Goal: Task Accomplishment & Management: Use online tool/utility

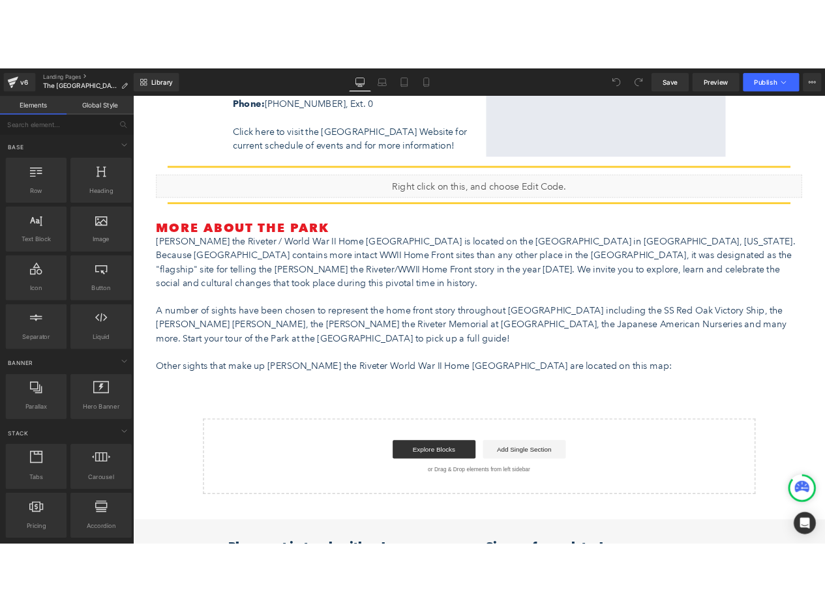
scroll to position [936, 0]
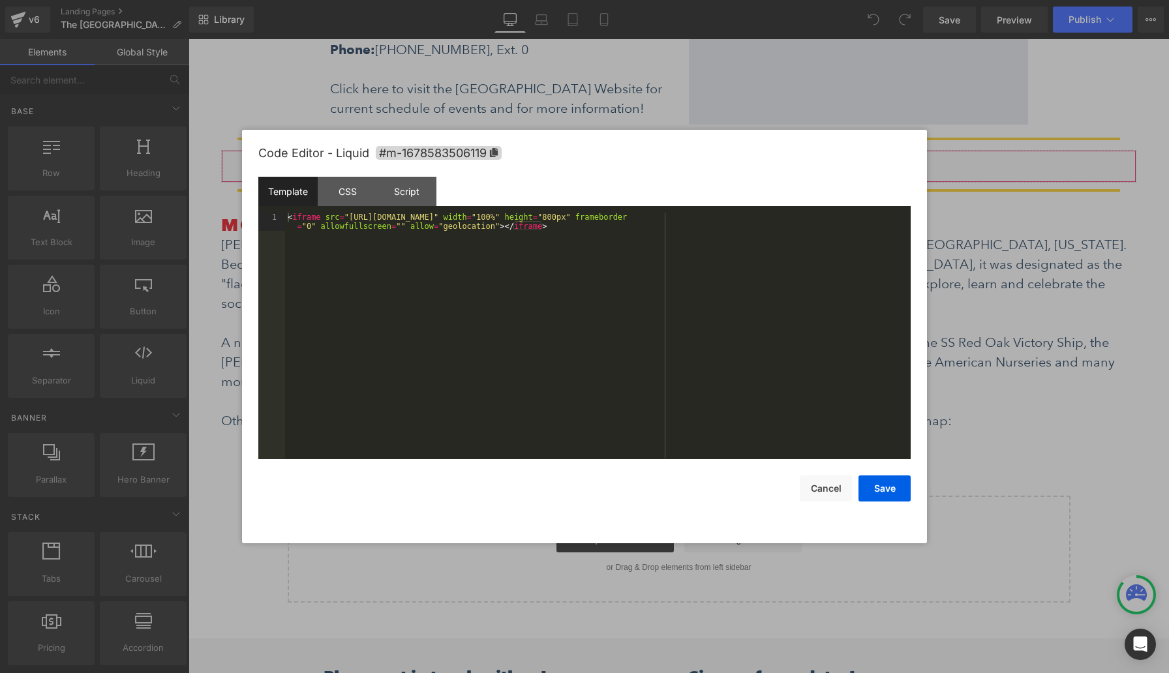
click at [584, 0] on div "You are previewing how the will restyle your page. You can not edit Elements in…" at bounding box center [584, 0] width 1169 height 0
drag, startPoint x: 569, startPoint y: 227, endPoint x: 316, endPoint y: 209, distance: 253.6
click at [316, 209] on div "Template CSS Script Data 1 < iframe src = "[URL][DOMAIN_NAME]" width = "100%" h…" at bounding box center [584, 318] width 652 height 282
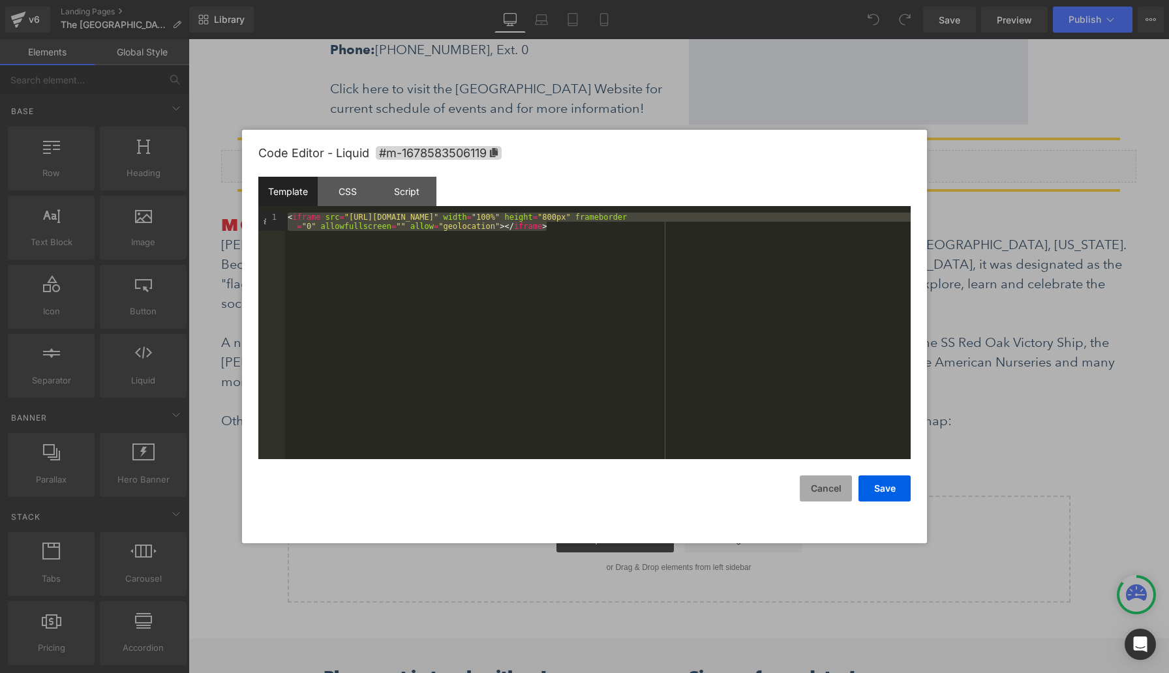
click at [831, 486] on button "Cancel" at bounding box center [826, 488] width 52 height 26
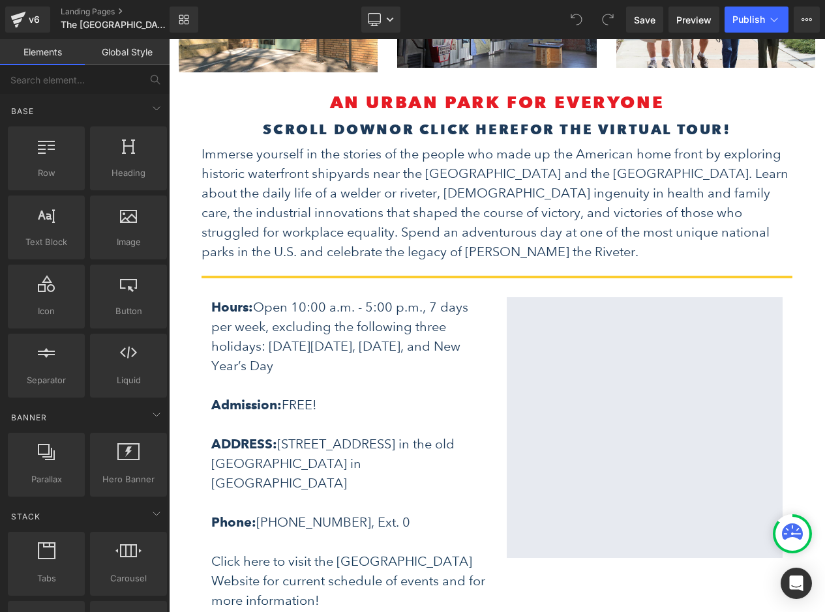
scroll to position [0, 0]
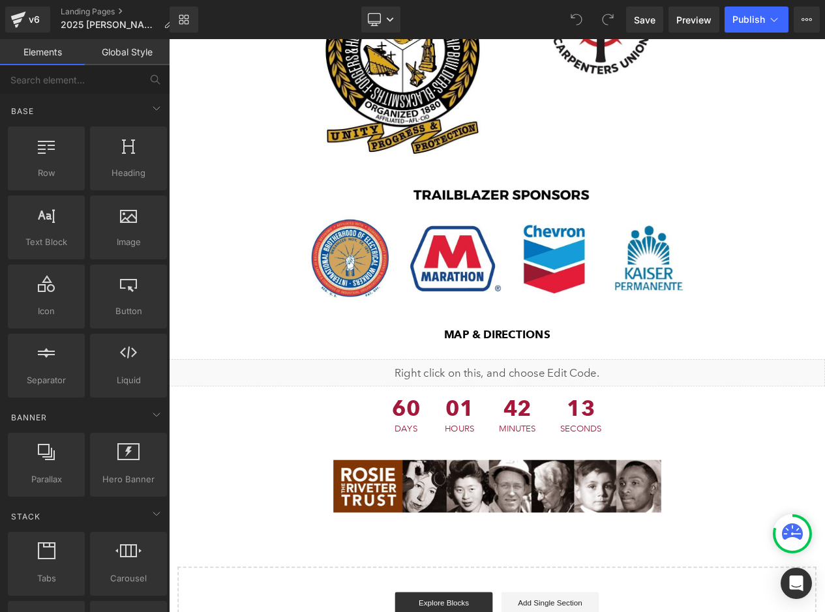
scroll to position [1333, 0]
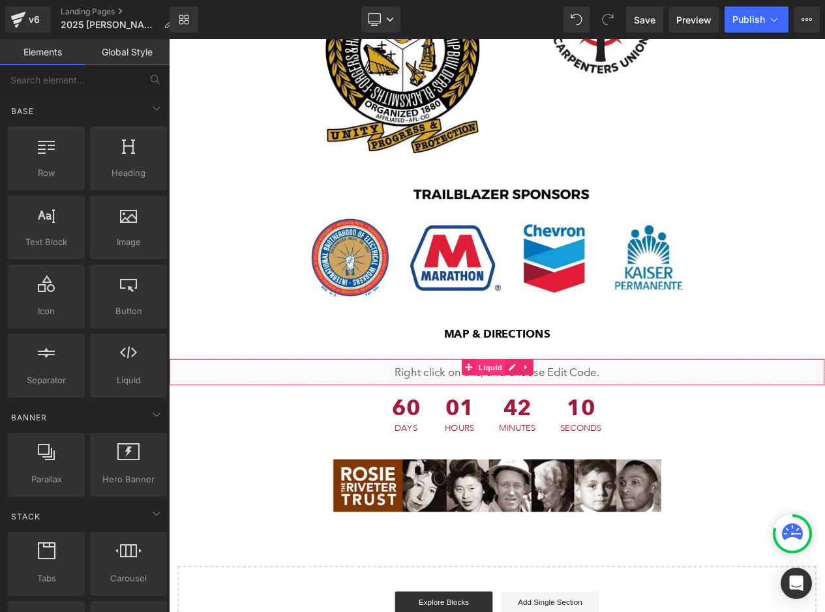
click at [546, 424] on span "Liquid" at bounding box center [555, 434] width 35 height 20
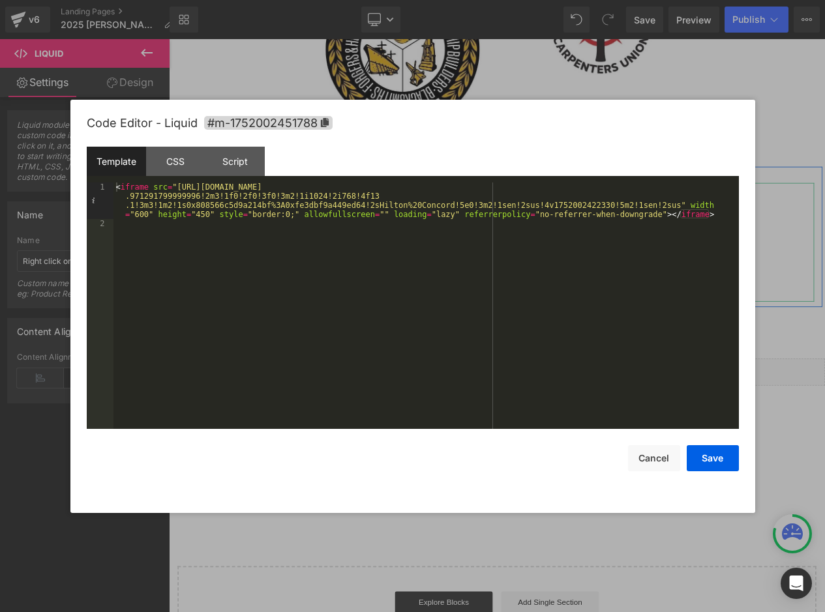
drag, startPoint x: 575, startPoint y: 406, endPoint x: 236, endPoint y: 215, distance: 388.7
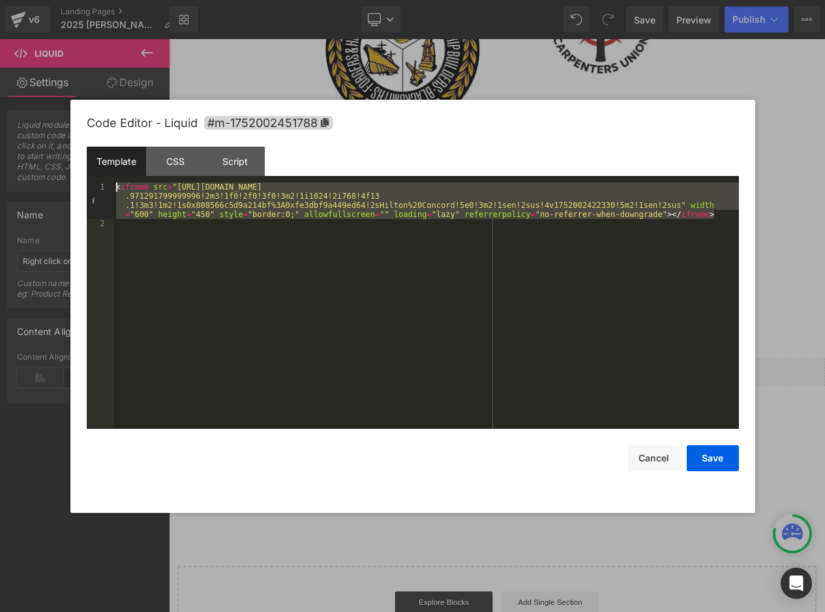
drag, startPoint x: 717, startPoint y: 212, endPoint x: 114, endPoint y: 188, distance: 603.7
click at [114, 188] on div "< iframe src = "https://www.google.com/maps/embed?pb=!1m18!1m12!1m3!1d3145.2501…" at bounding box center [425, 329] width 625 height 292
click at [655, 457] on button "Cancel" at bounding box center [654, 458] width 52 height 26
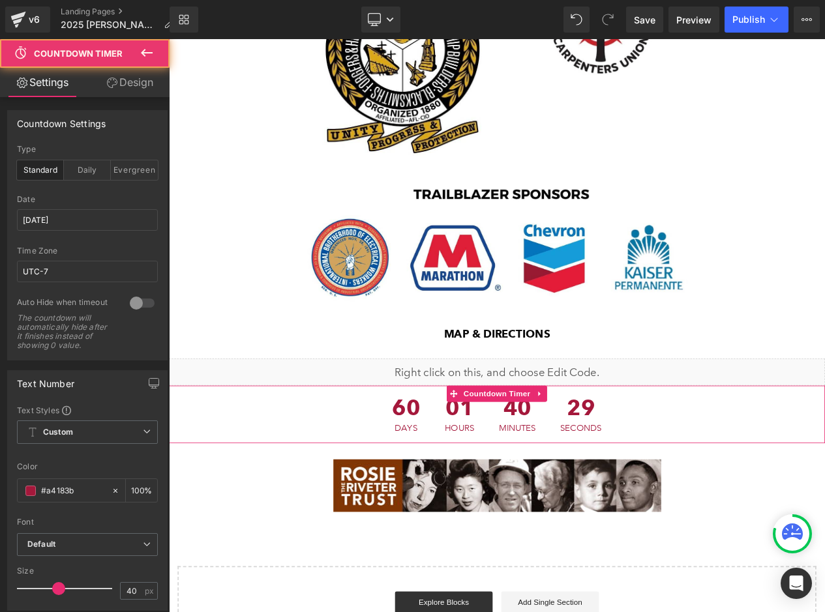
click at [758, 456] on div "60 Days 01 Hours 40 Minutes 29 Seconds" at bounding box center [563, 490] width 789 height 69
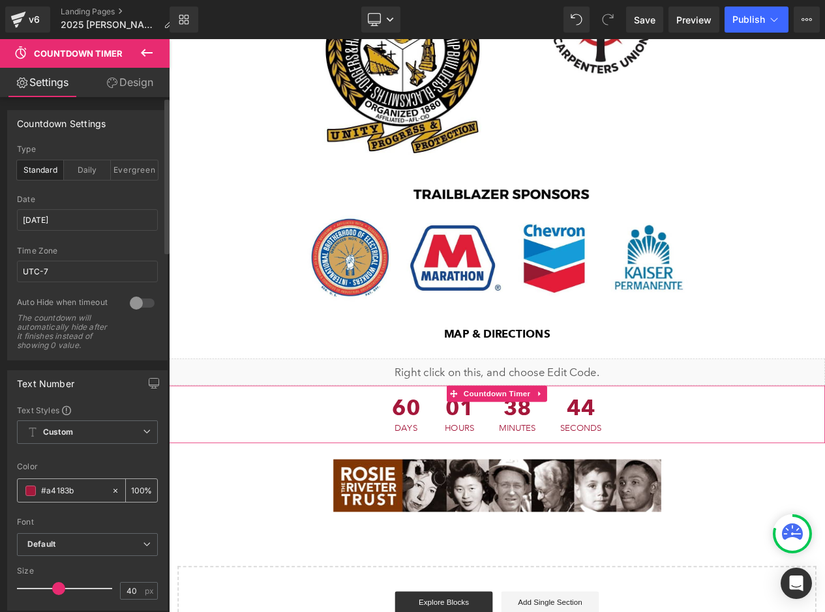
drag, startPoint x: 80, startPoint y: 500, endPoint x: 48, endPoint y: 499, distance: 31.3
click at [48, 498] on input "#a4183b" at bounding box center [73, 491] width 64 height 14
click at [87, 498] on input "#a4183b" at bounding box center [73, 491] width 64 height 14
drag, startPoint x: 87, startPoint y: 498, endPoint x: 48, endPoint y: 496, distance: 39.2
click at [48, 496] on input "#a4183b" at bounding box center [73, 491] width 64 height 14
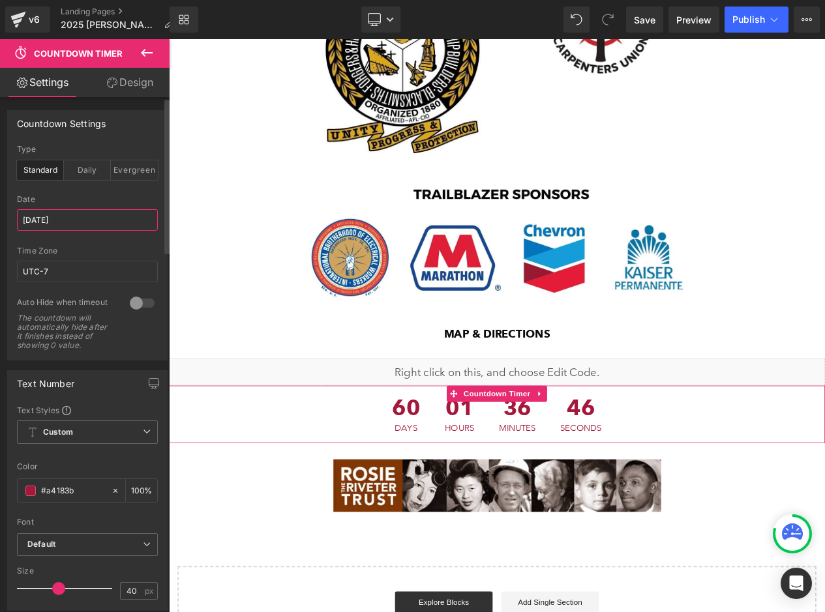
click at [112, 220] on input "10/11/2025" at bounding box center [87, 220] width 141 height 22
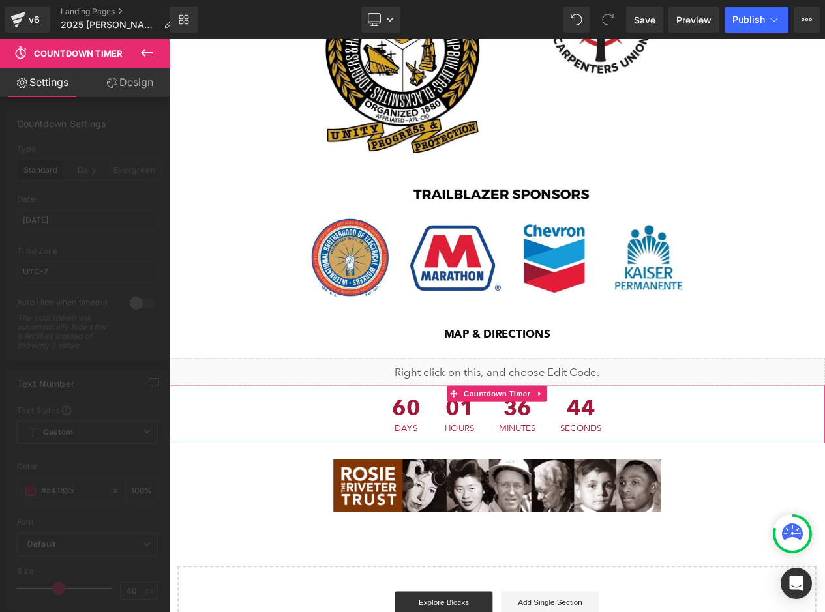
click at [121, 188] on div at bounding box center [85, 329] width 170 height 580
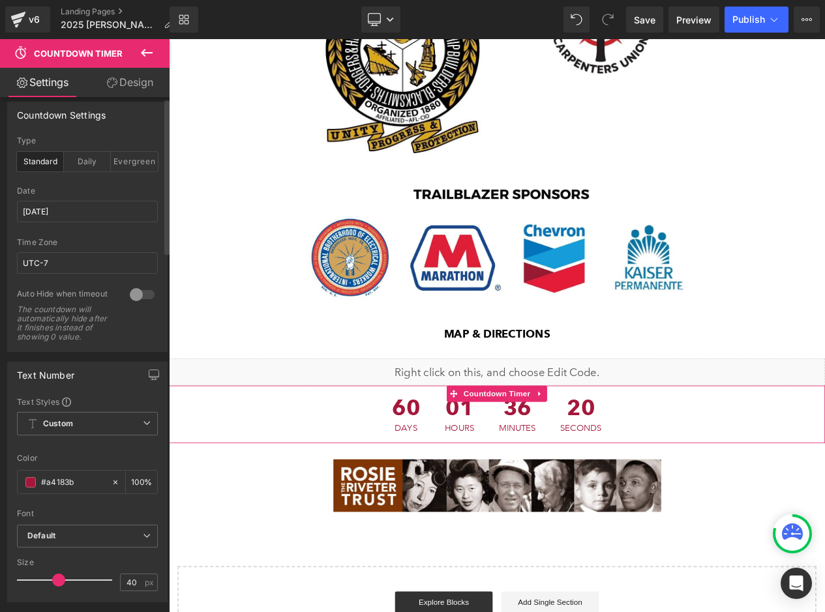
scroll to position [0, 0]
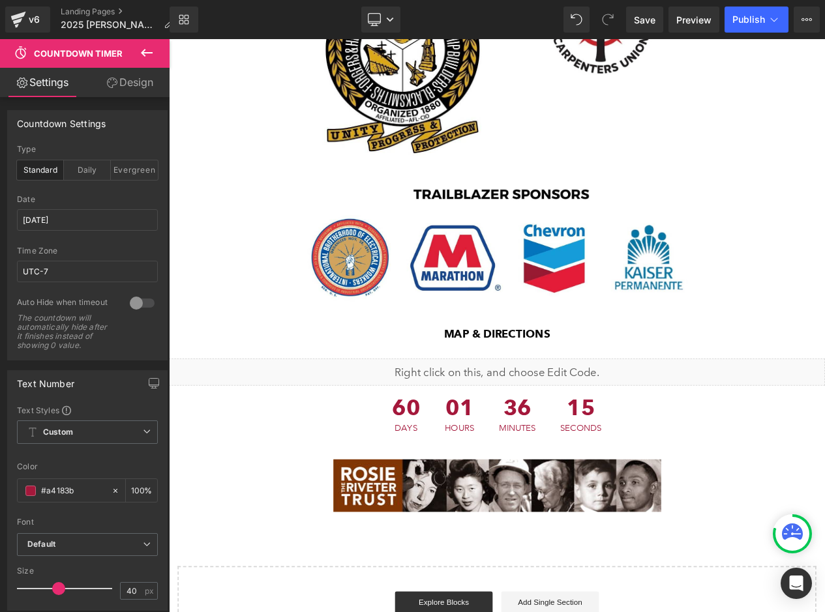
click at [143, 50] on icon at bounding box center [147, 53] width 12 height 8
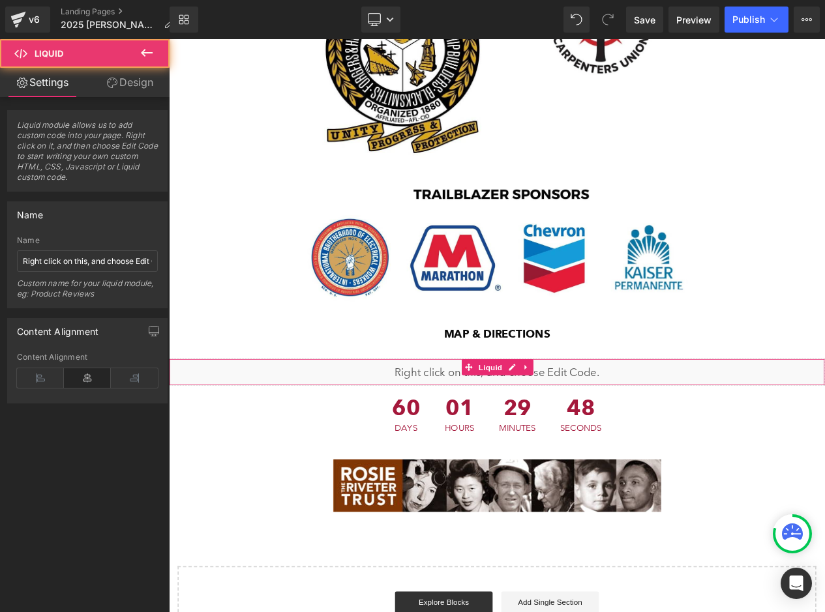
click at [711, 423] on div "Liquid" at bounding box center [563, 439] width 789 height 33
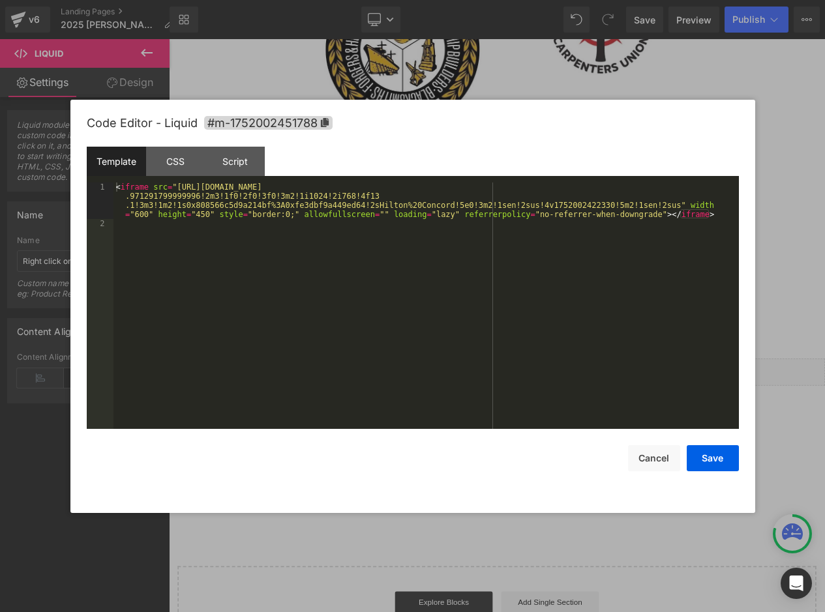
click at [582, 430] on icon at bounding box center [578, 434] width 7 height 8
click at [649, 463] on button "Cancel" at bounding box center [654, 458] width 52 height 26
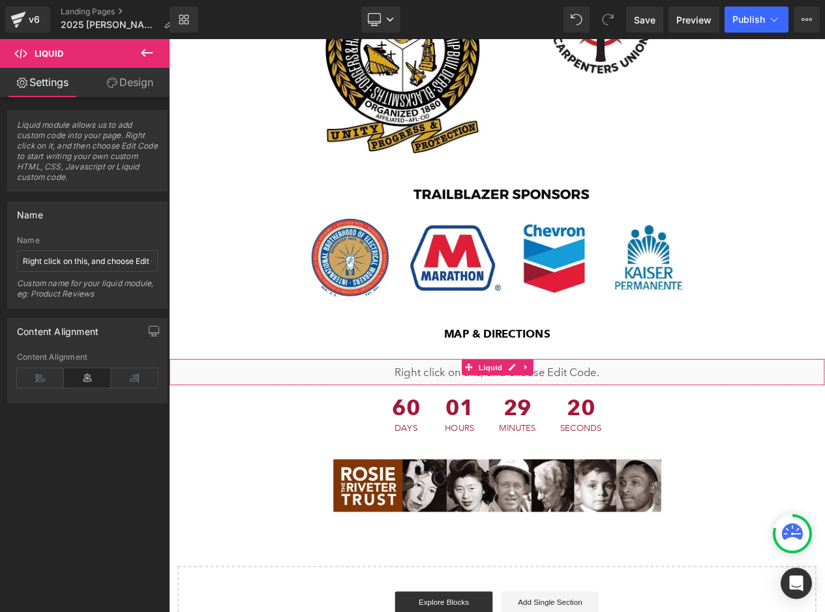
click at [121, 84] on link "Design" at bounding box center [129, 82] width 85 height 29
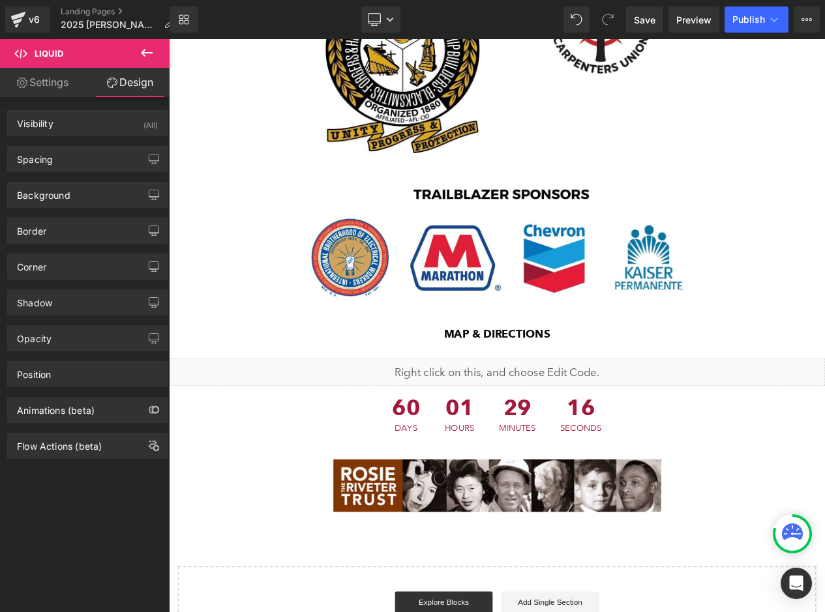
click at [147, 52] on icon at bounding box center [147, 53] width 16 height 16
